Goal: Entertainment & Leisure: Consume media (video, audio)

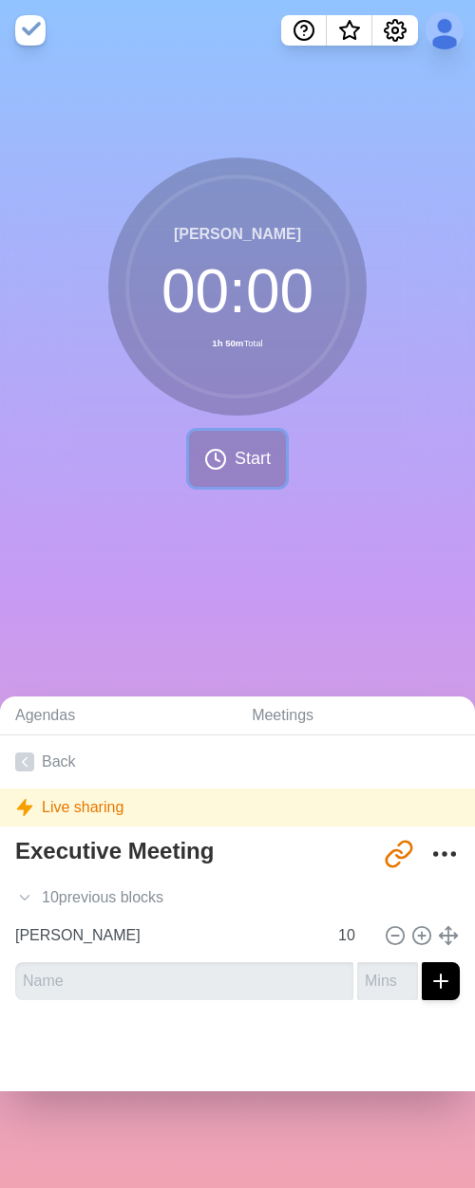
click at [221, 459] on button "Start" at bounding box center [237, 459] width 97 height 56
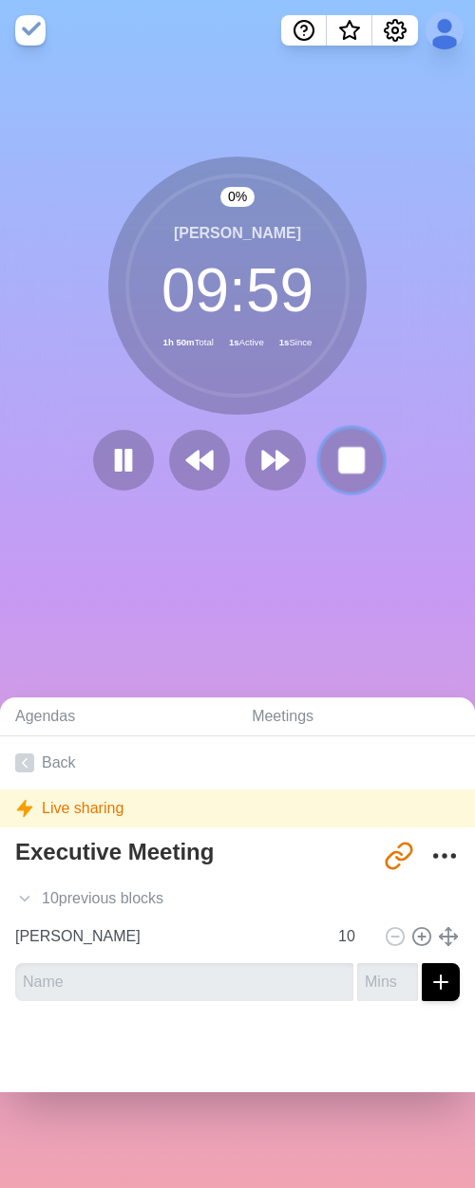
click at [339, 458] on rect at bounding box center [351, 460] width 24 height 24
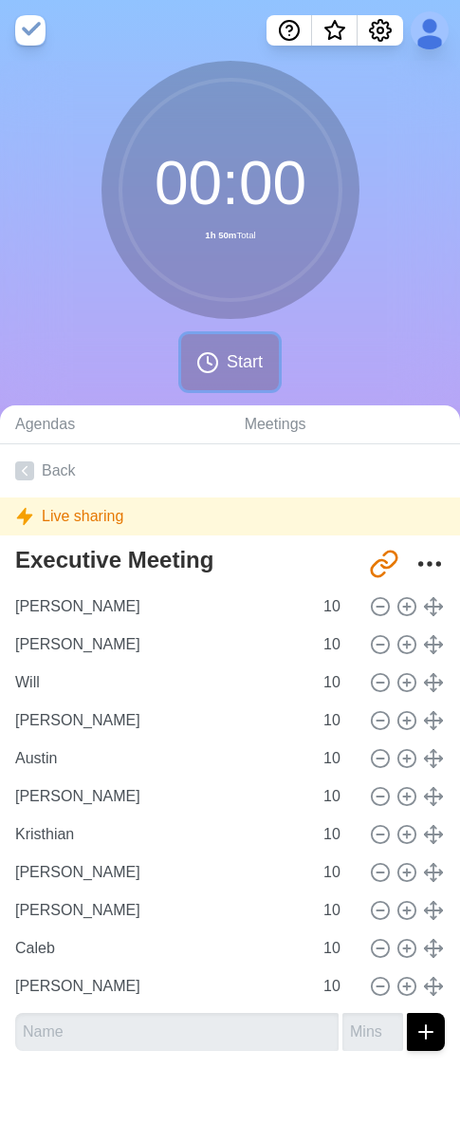
click at [230, 374] on span "Start" at bounding box center [245, 362] width 36 height 26
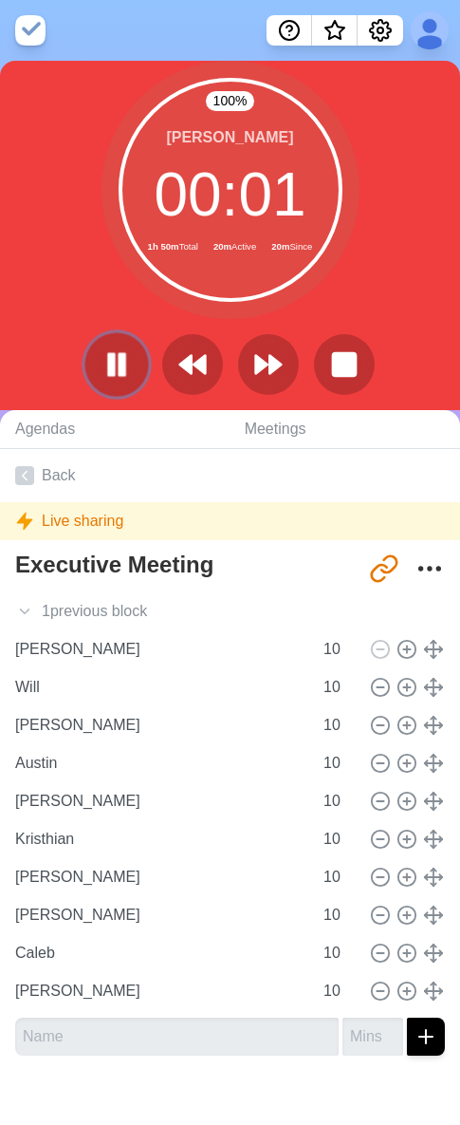
click at [124, 368] on rect at bounding box center [122, 364] width 6 height 21
click at [122, 364] on polygon at bounding box center [116, 364] width 19 height 24
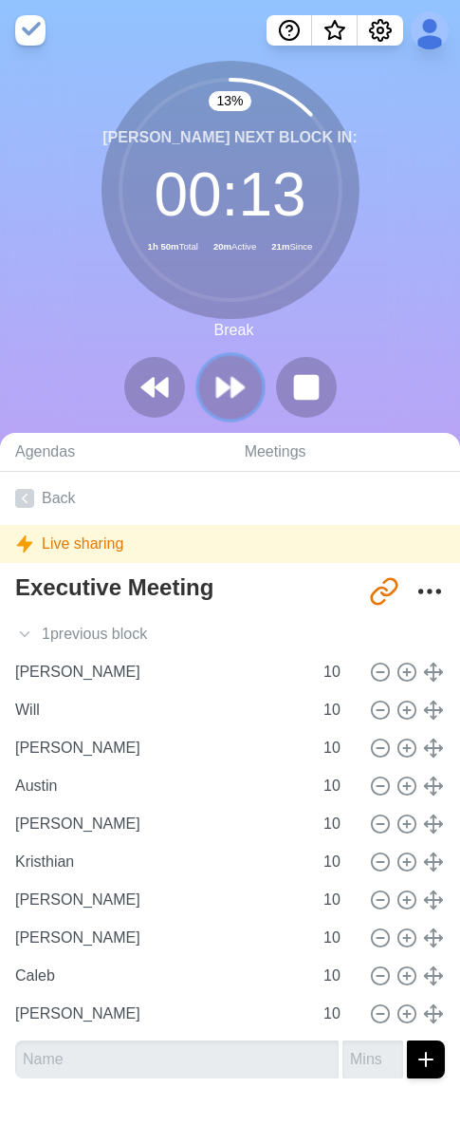
click at [225, 388] on polygon at bounding box center [223, 387] width 12 height 19
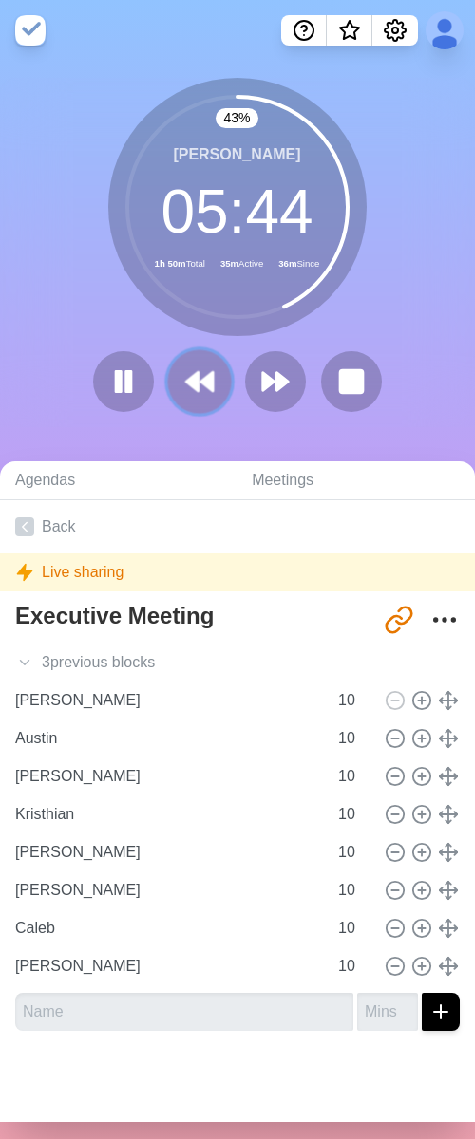
click at [183, 384] on icon at bounding box center [199, 381] width 32 height 32
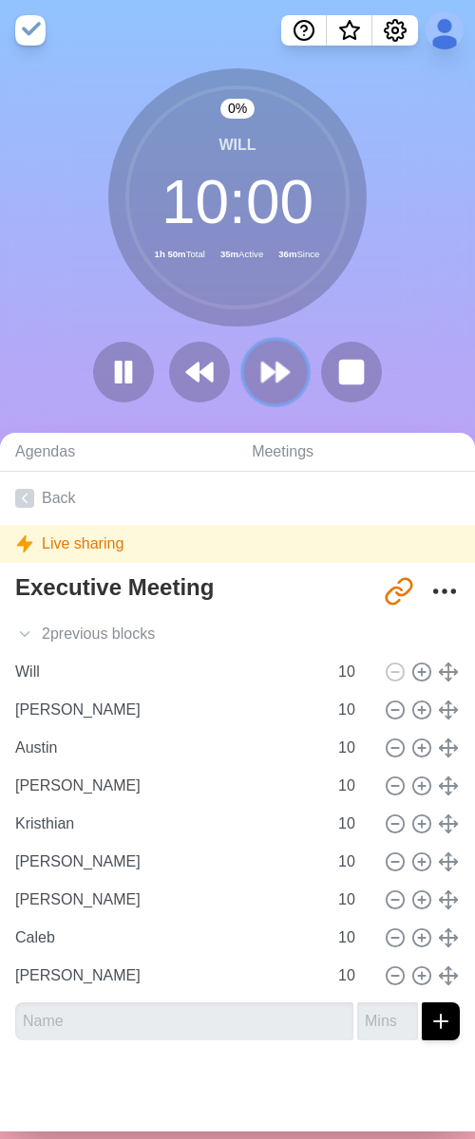
click at [262, 379] on polygon at bounding box center [268, 372] width 12 height 19
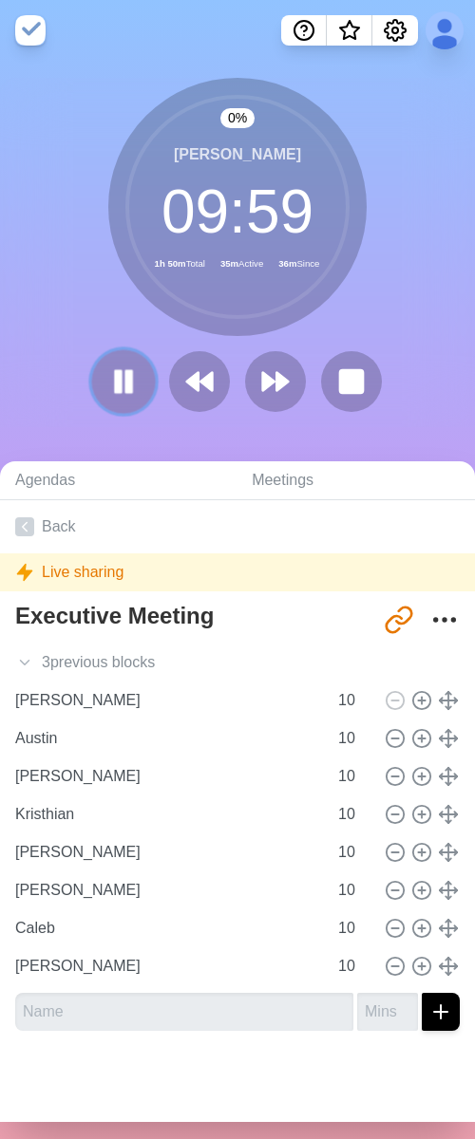
click at [107, 388] on icon at bounding box center [123, 381] width 32 height 32
click at [116, 379] on polygon at bounding box center [123, 381] width 19 height 24
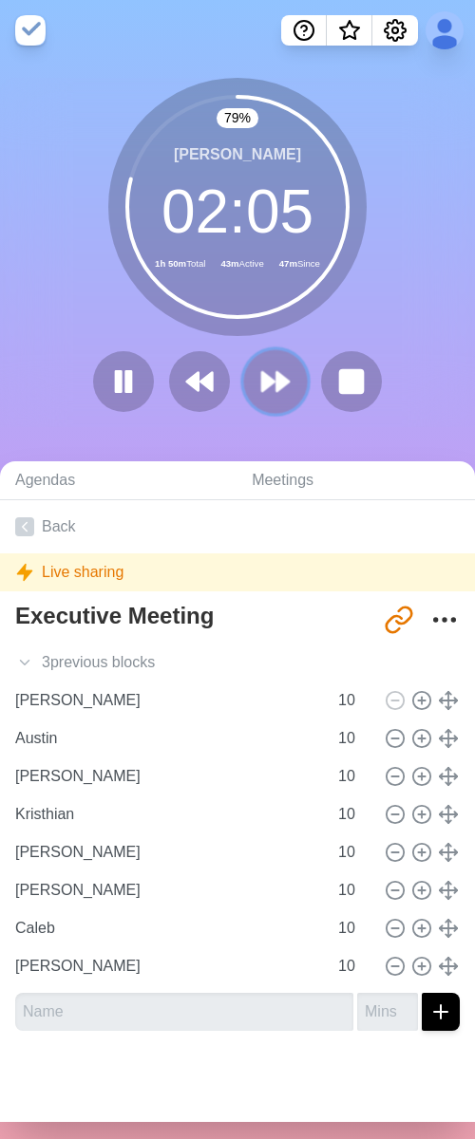
click at [276, 378] on polygon at bounding box center [282, 381] width 12 height 19
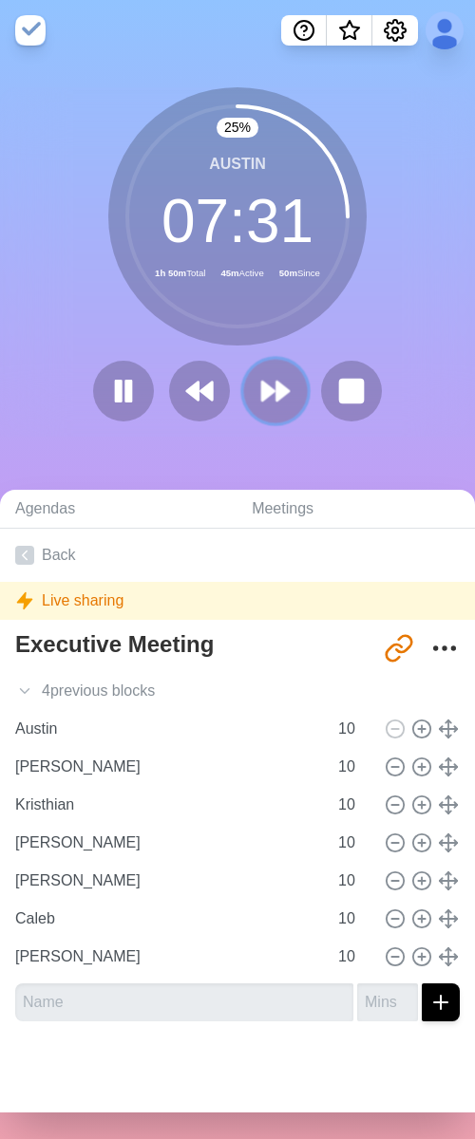
click at [261, 401] on icon at bounding box center [275, 391] width 32 height 32
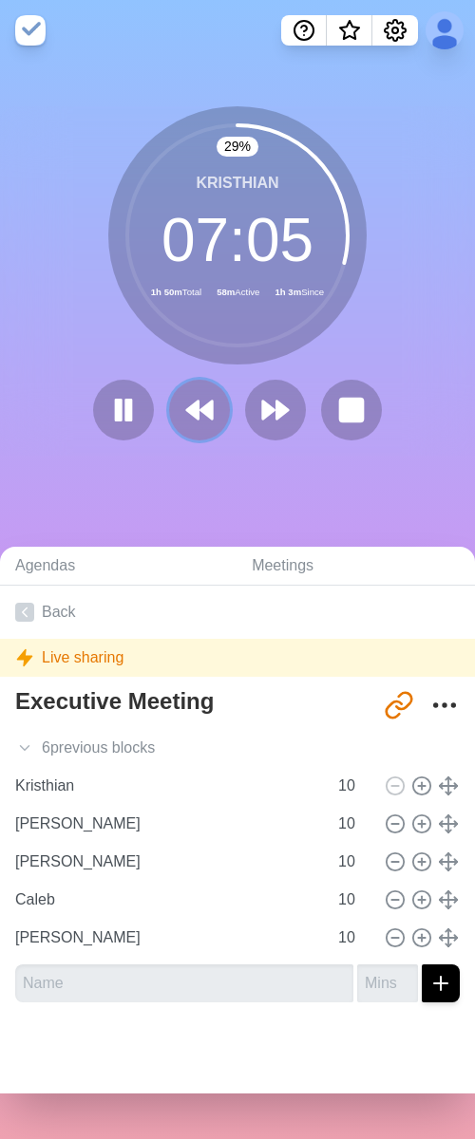
click at [198, 426] on button at bounding box center [199, 410] width 61 height 61
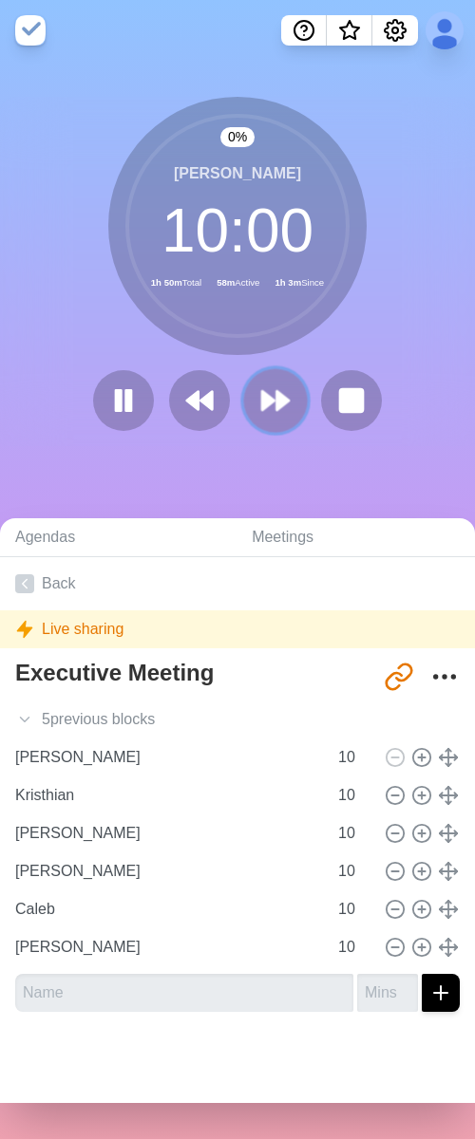
click at [266, 411] on icon at bounding box center [275, 400] width 32 height 32
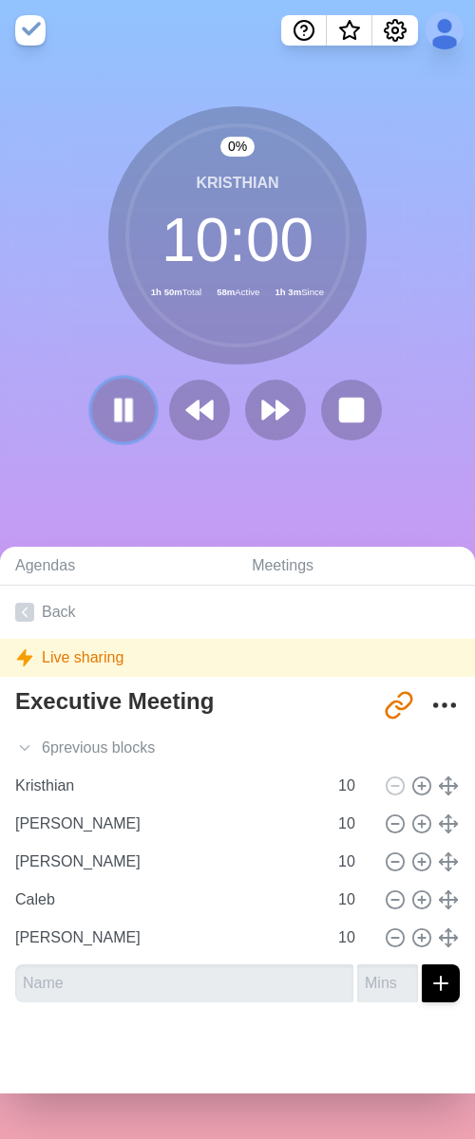
click at [107, 418] on icon at bounding box center [123, 410] width 32 height 32
click at [121, 411] on polygon at bounding box center [123, 410] width 19 height 24
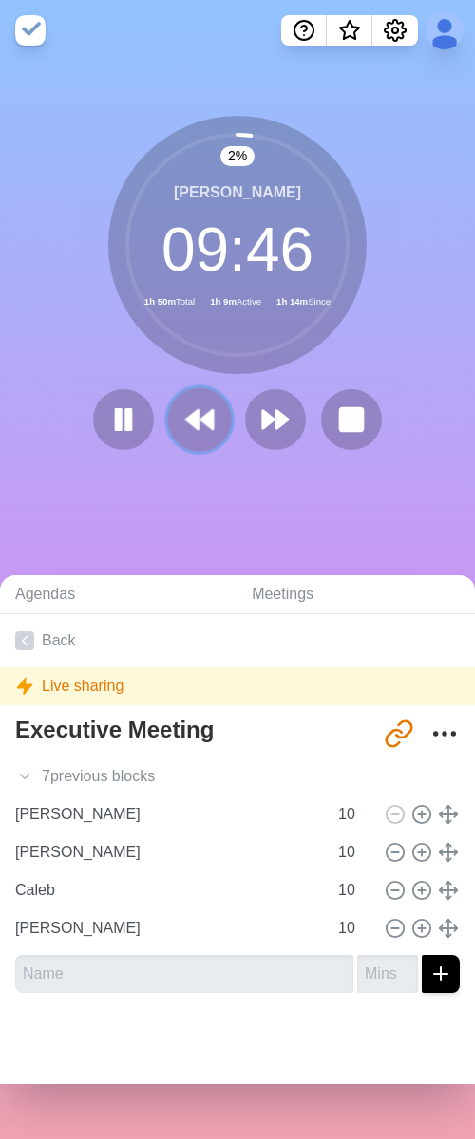
click at [194, 434] on icon at bounding box center [199, 419] width 32 height 32
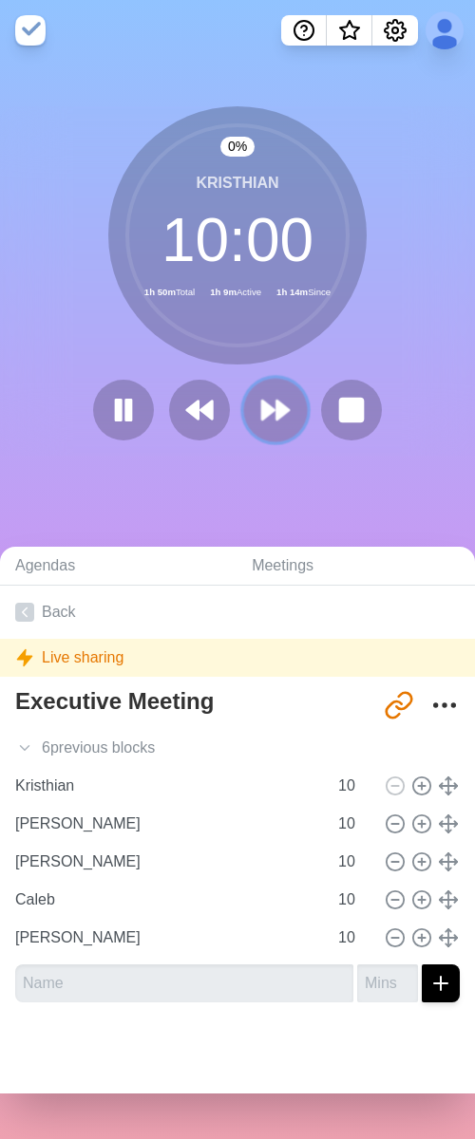
click at [276, 417] on polygon at bounding box center [282, 410] width 12 height 19
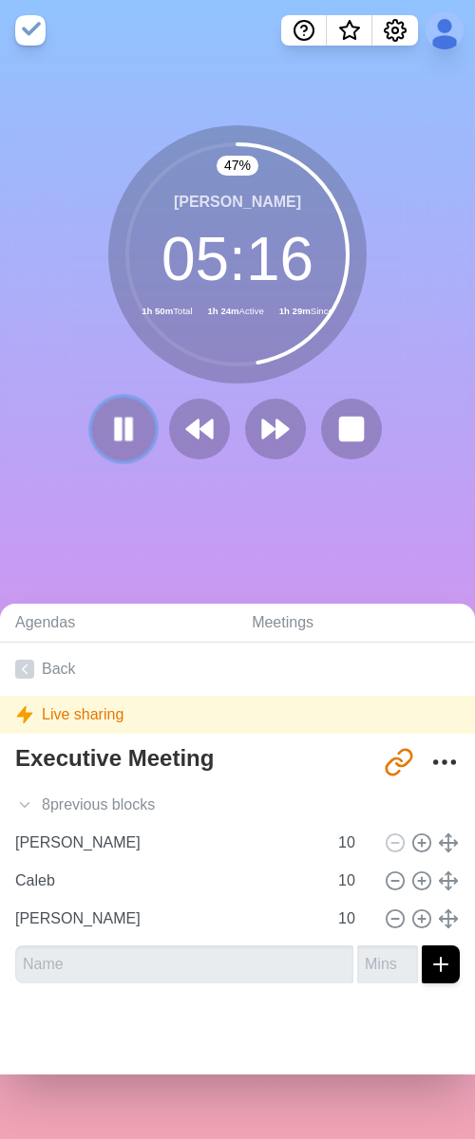
click at [126, 437] on rect at bounding box center [129, 429] width 6 height 21
click at [209, 440] on button at bounding box center [199, 429] width 64 height 64
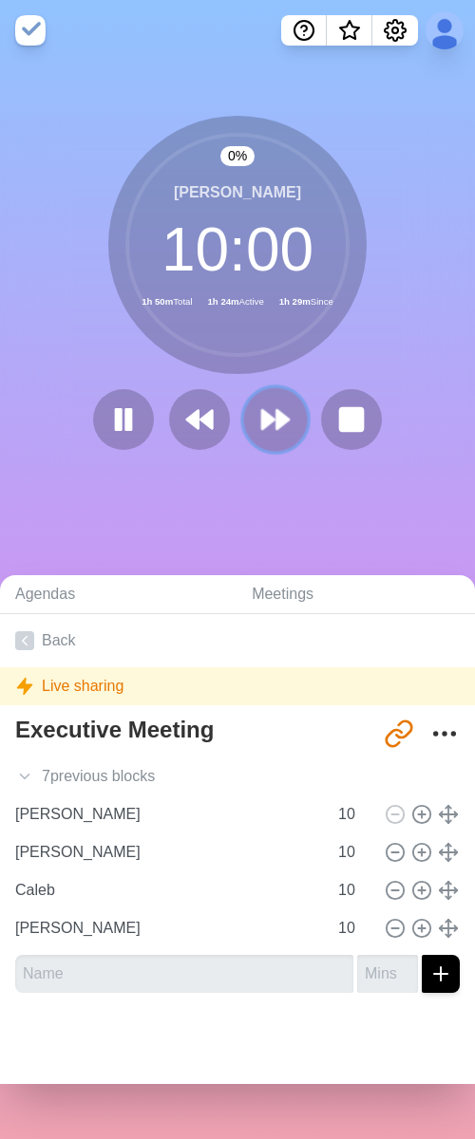
click at [265, 421] on polygon at bounding box center [268, 419] width 12 height 19
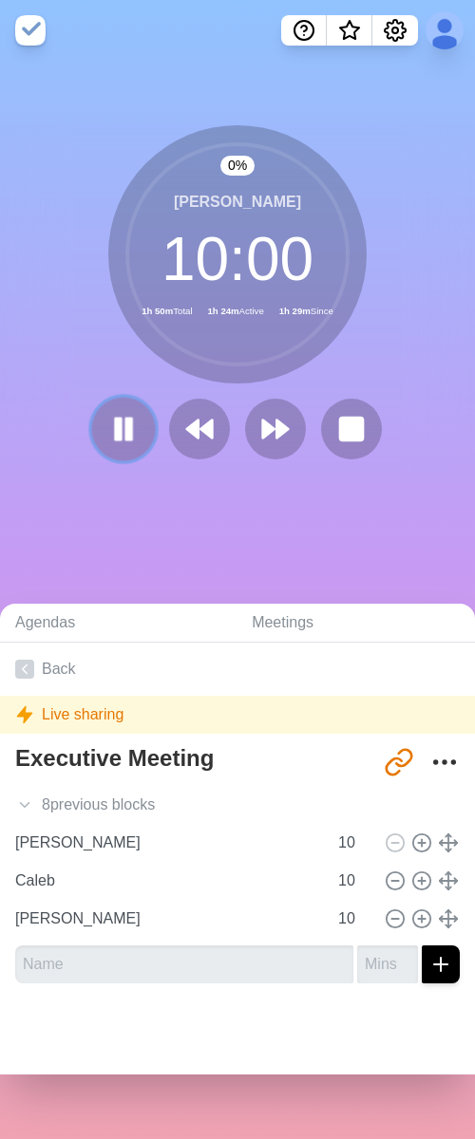
click at [107, 429] on icon at bounding box center [123, 429] width 32 height 32
click at [109, 415] on icon at bounding box center [123, 429] width 32 height 32
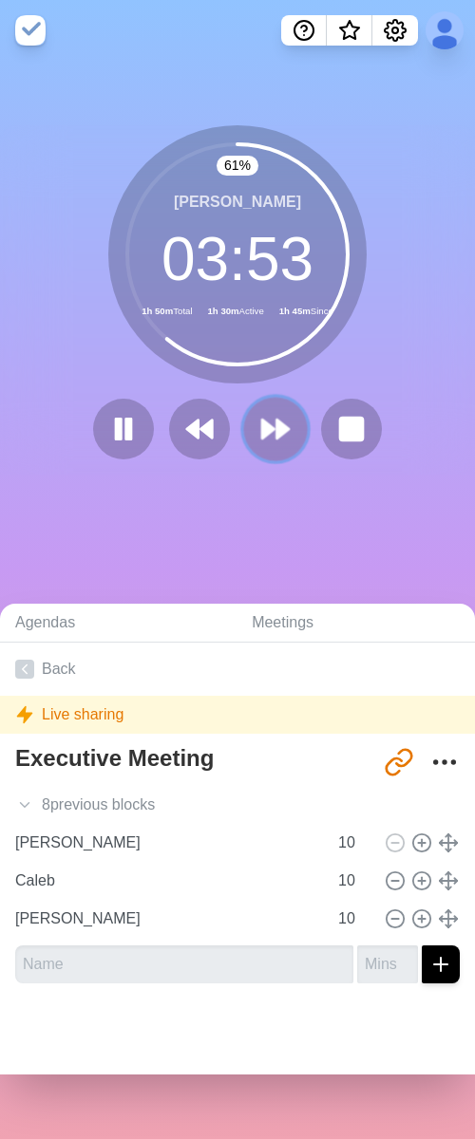
click at [259, 442] on icon at bounding box center [275, 429] width 32 height 32
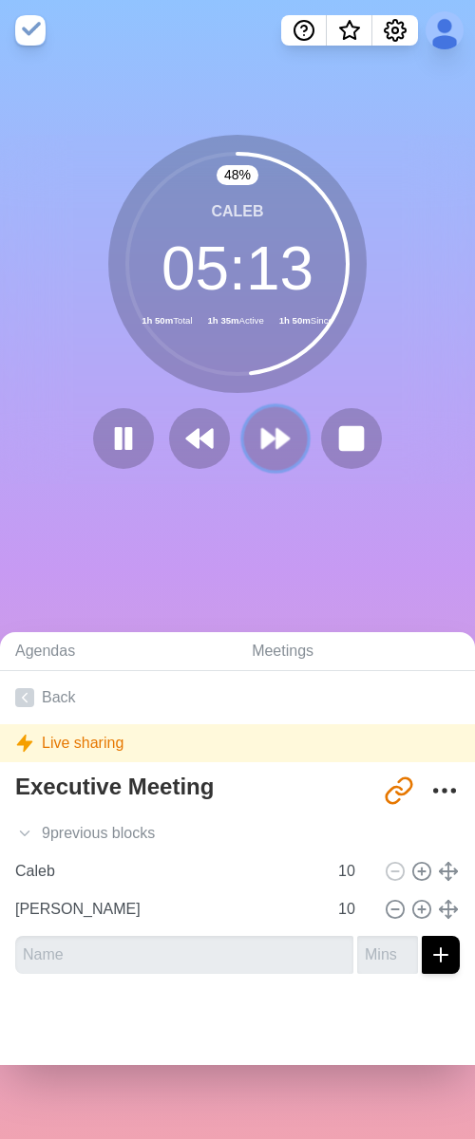
click at [262, 442] on polygon at bounding box center [268, 438] width 12 height 19
